Goal: Task Accomplishment & Management: Manage account settings

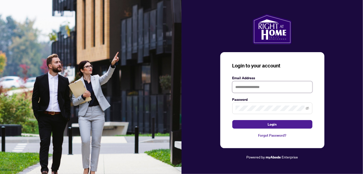
click at [241, 89] on input "text" at bounding box center [272, 87] width 80 height 12
type input "**********"
click at [232, 120] on button "Login" at bounding box center [272, 124] width 80 height 9
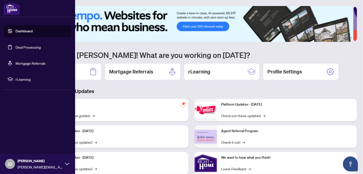
click at [16, 45] on link "Deal Processing" at bounding box center [28, 47] width 25 height 5
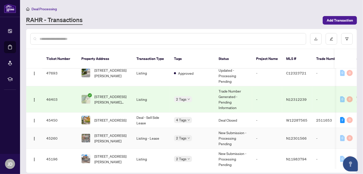
scroll to position [83, 0]
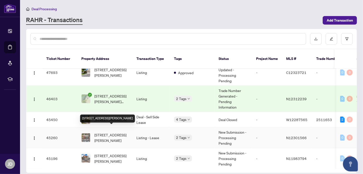
click at [110, 132] on span "[STREET_ADDRESS][PERSON_NAME]" at bounding box center [111, 137] width 34 height 11
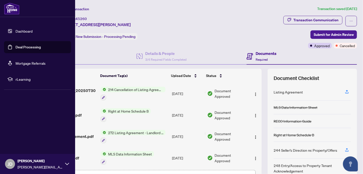
click at [26, 49] on link "Deal Processing" at bounding box center [28, 47] width 25 height 5
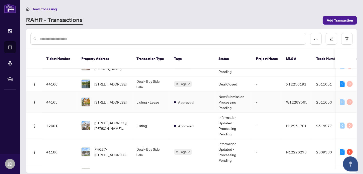
scroll to position [194, 0]
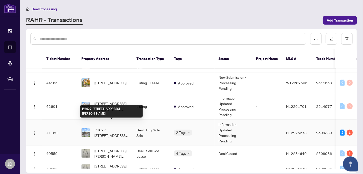
click at [103, 127] on span "PH627-[STREET_ADDRESS][PERSON_NAME]" at bounding box center [111, 132] width 34 height 11
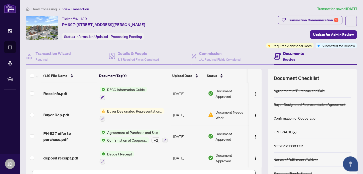
scroll to position [36, 0]
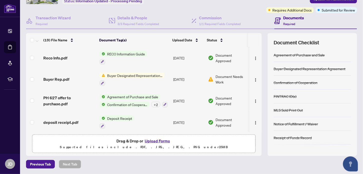
click at [133, 114] on td "Deposit Receipt" at bounding box center [135, 122] width 74 height 22
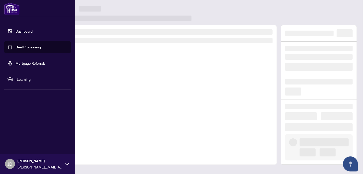
click at [16, 45] on link "Deal Processing" at bounding box center [28, 47] width 25 height 5
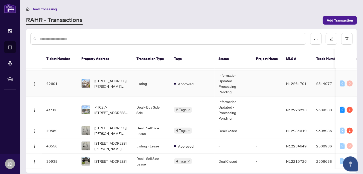
scroll to position [217, 0]
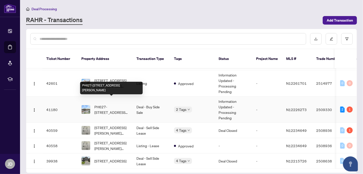
click at [105, 108] on td "PH627-[STREET_ADDRESS][PERSON_NAME]" at bounding box center [104, 109] width 55 height 26
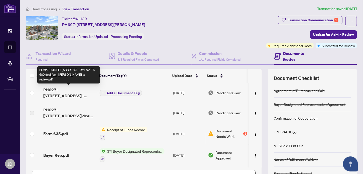
click at [65, 89] on span "PH627-[STREET_ADDRESS] - Revised TS 600 deal fee - [PERSON_NAME] to review.pdf" at bounding box center [69, 93] width 52 height 12
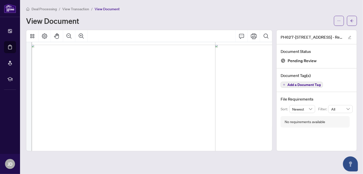
scroll to position [186, 0]
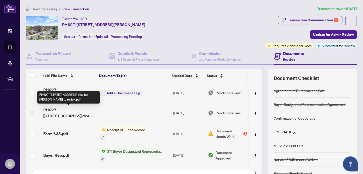
click at [73, 112] on span "PH627-[STREET_ADDRESS] deal fee - [PERSON_NAME] to review.pdf" at bounding box center [69, 113] width 52 height 12
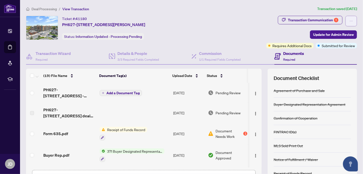
click at [349, 20] on icon "ellipsis" at bounding box center [351, 21] width 4 height 4
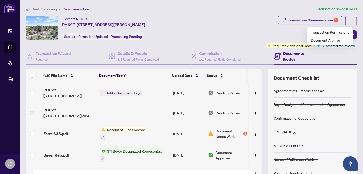
click at [281, 32] on div "Transaction Communication 1 Update for Admin Review Requires Additional Docs Su…" at bounding box center [311, 32] width 91 height 33
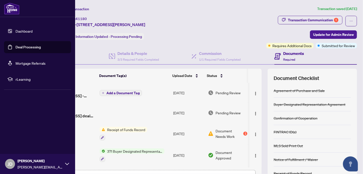
click at [16, 33] on link "Dashboard" at bounding box center [24, 31] width 17 height 5
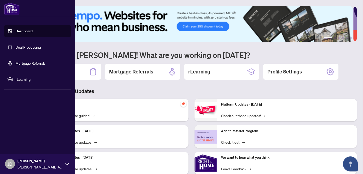
click at [10, 8] on img at bounding box center [12, 9] width 16 height 12
click at [64, 163] on div "[PERSON_NAME] [PERSON_NAME][EMAIL_ADDRESS][PERSON_NAME][DOMAIN_NAME]" at bounding box center [37, 164] width 75 height 20
click at [19, 133] on span "Logout" at bounding box center [20, 134] width 11 height 8
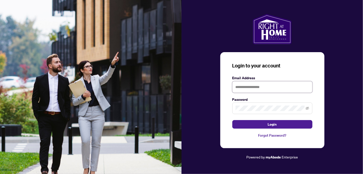
click at [237, 89] on input "text" at bounding box center [272, 87] width 80 height 12
click at [232, 120] on button "Login" at bounding box center [272, 124] width 80 height 9
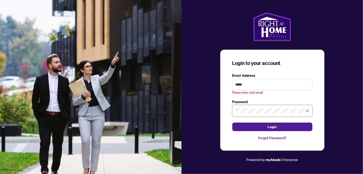
click at [232, 122] on button "Login" at bounding box center [272, 126] width 80 height 9
click at [250, 86] on input "*****" at bounding box center [272, 85] width 80 height 12
type input "**********"
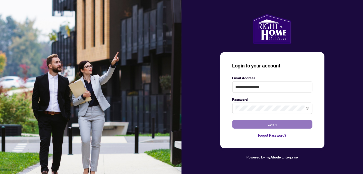
click at [270, 122] on span "Login" at bounding box center [272, 124] width 9 height 8
